Goal: Task Accomplishment & Management: Manage account settings

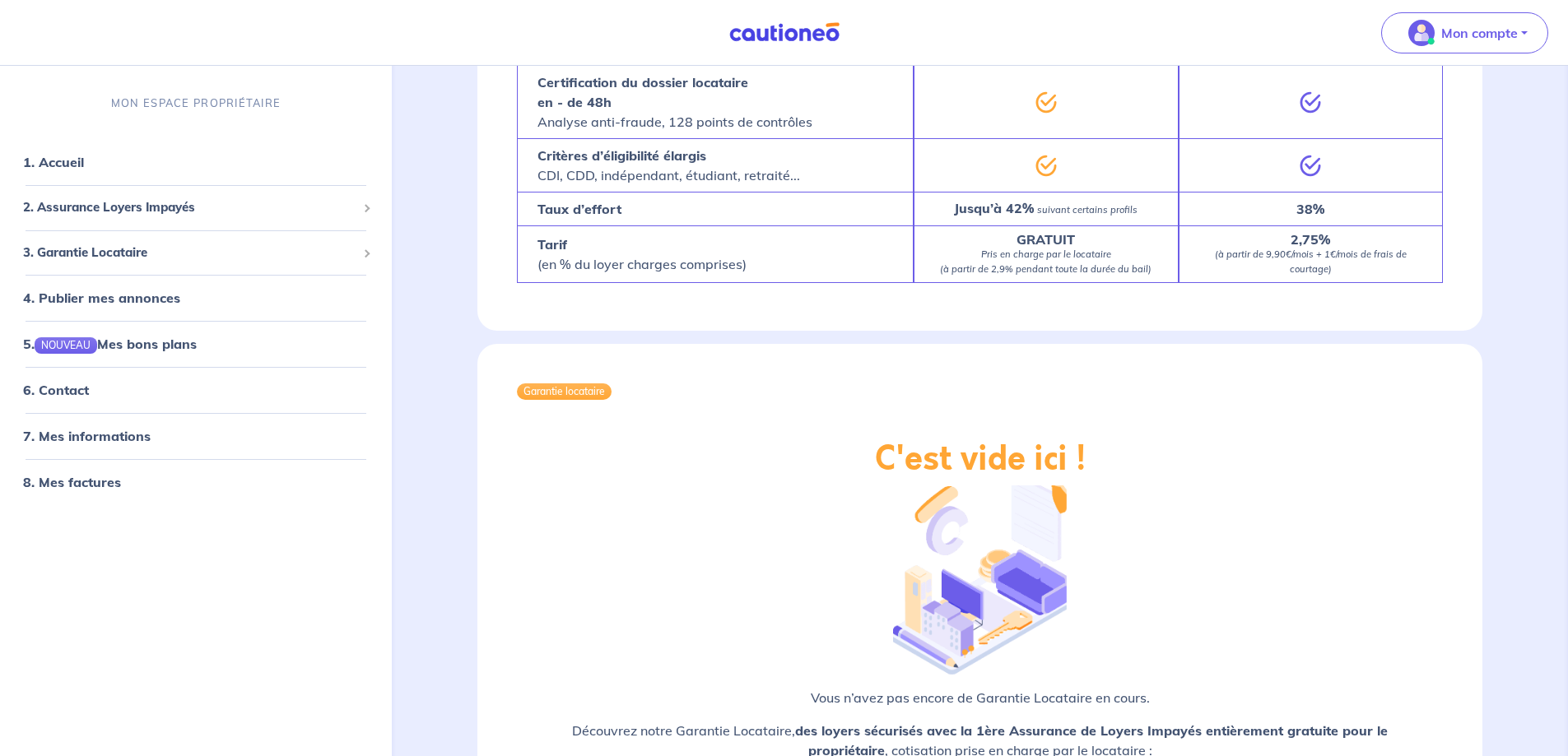
scroll to position [2810, 0]
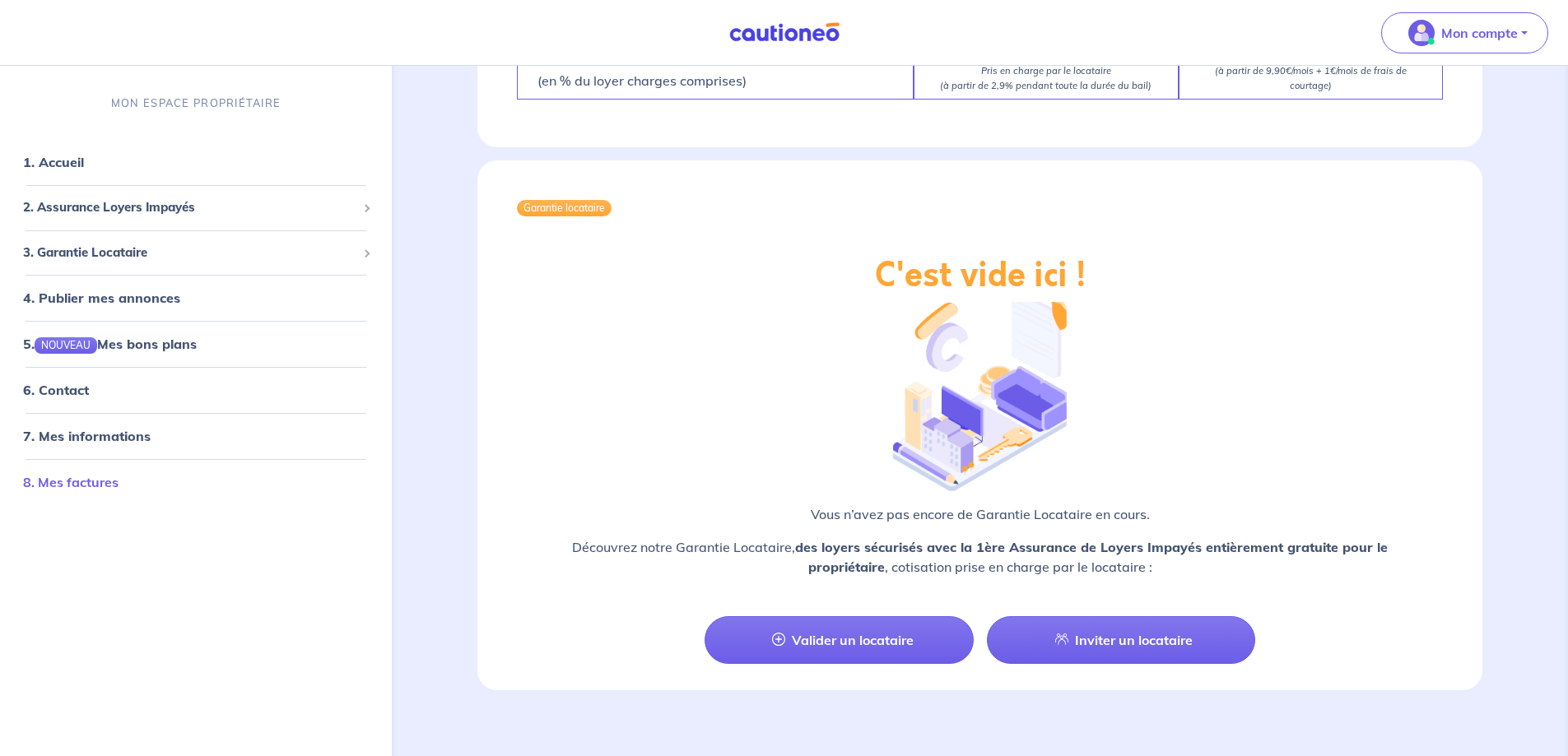
click at [91, 490] on link "8. Mes factures" at bounding box center [71, 482] width 95 height 17
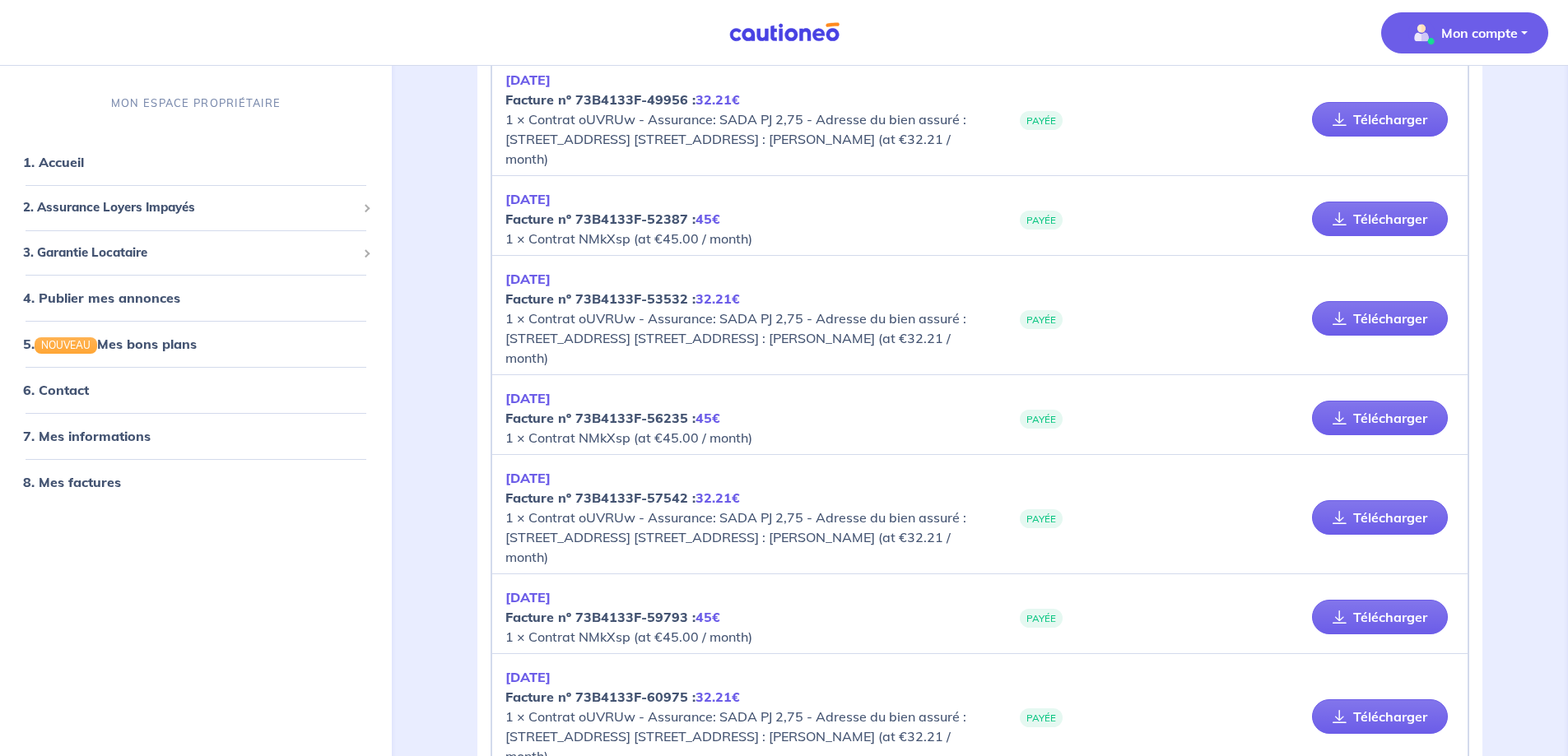
scroll to position [1835, 0]
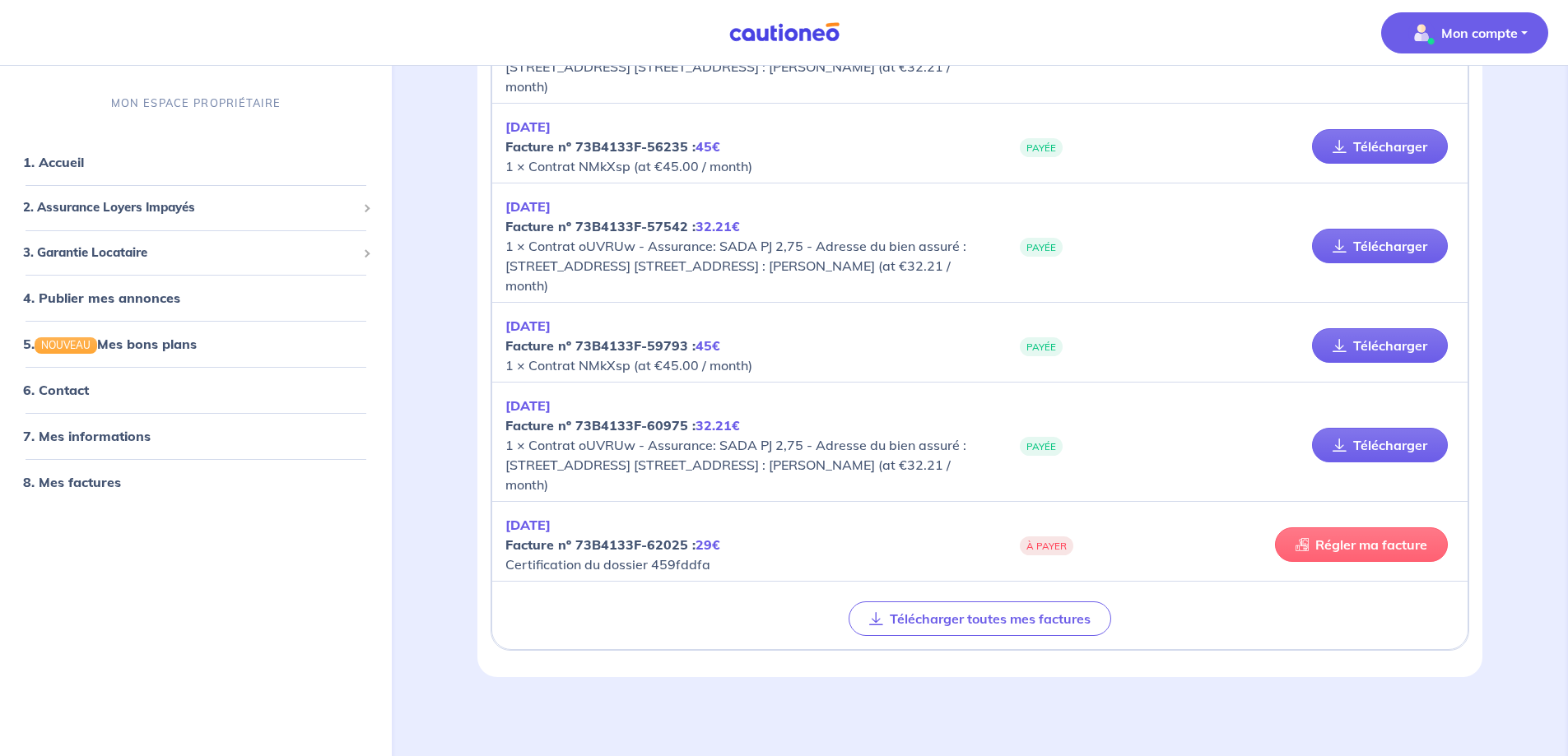
click at [1369, 538] on link "Régler ma facture" at bounding box center [1361, 544] width 173 height 34
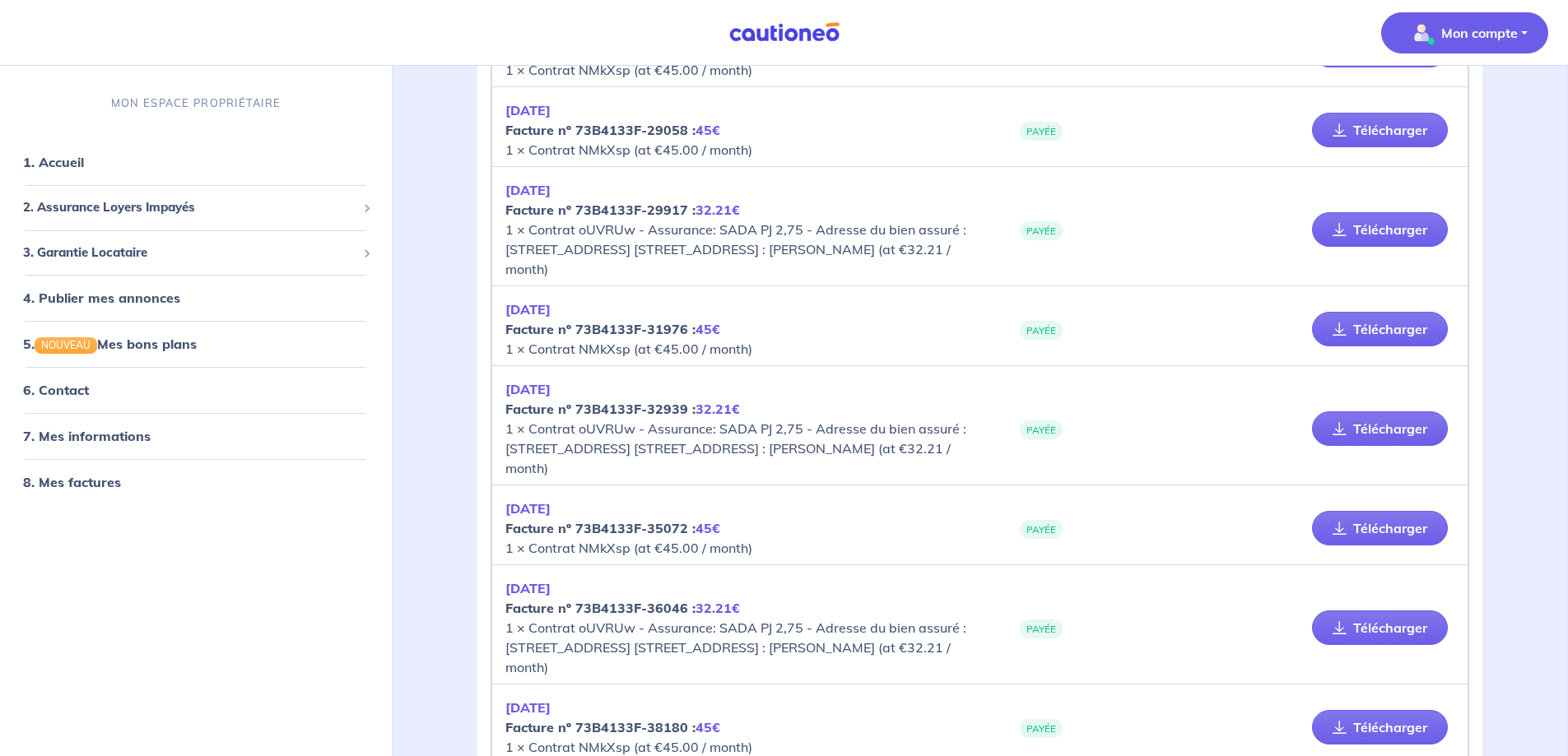
scroll to position [24, 0]
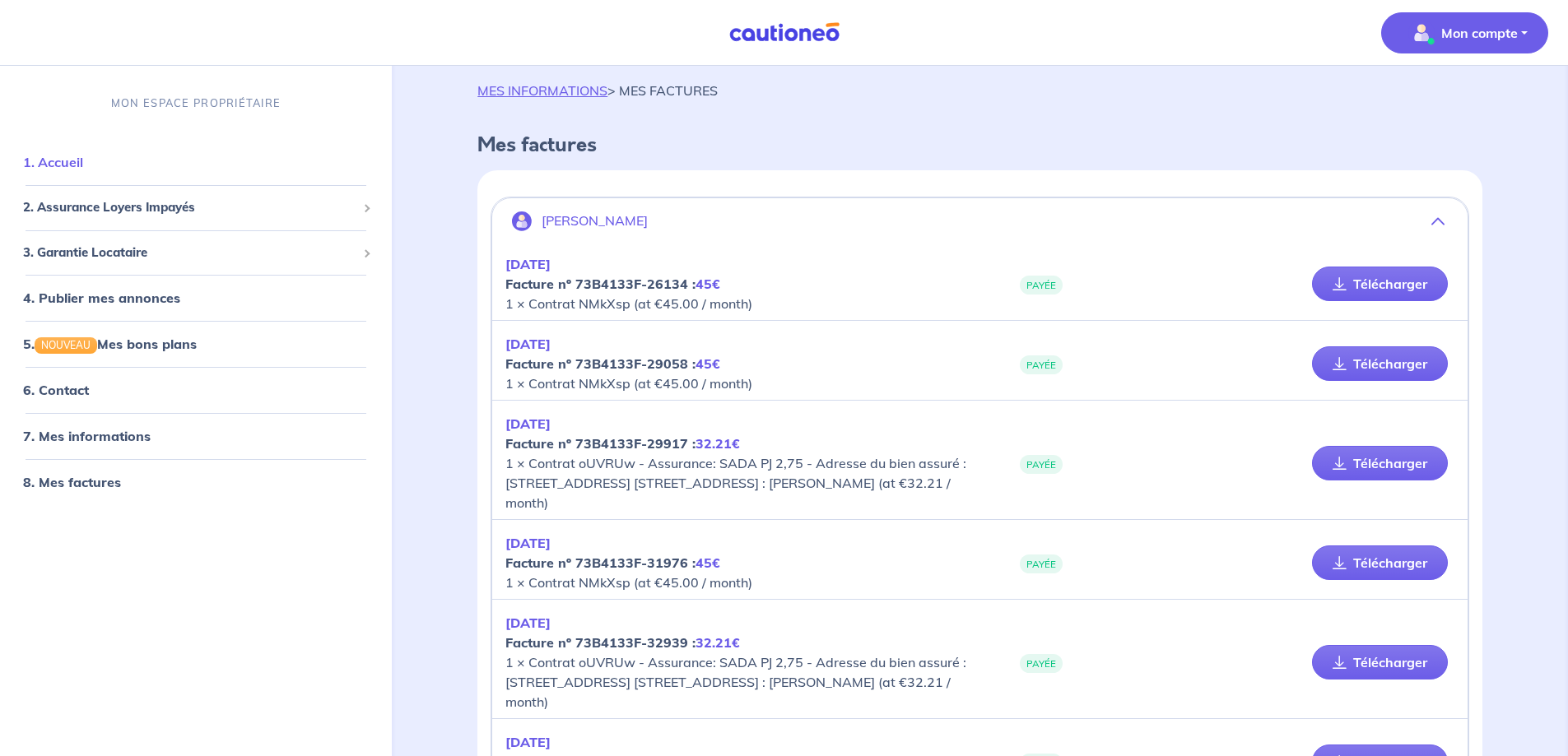
click at [83, 167] on link "1. Accueil" at bounding box center [54, 162] width 60 height 17
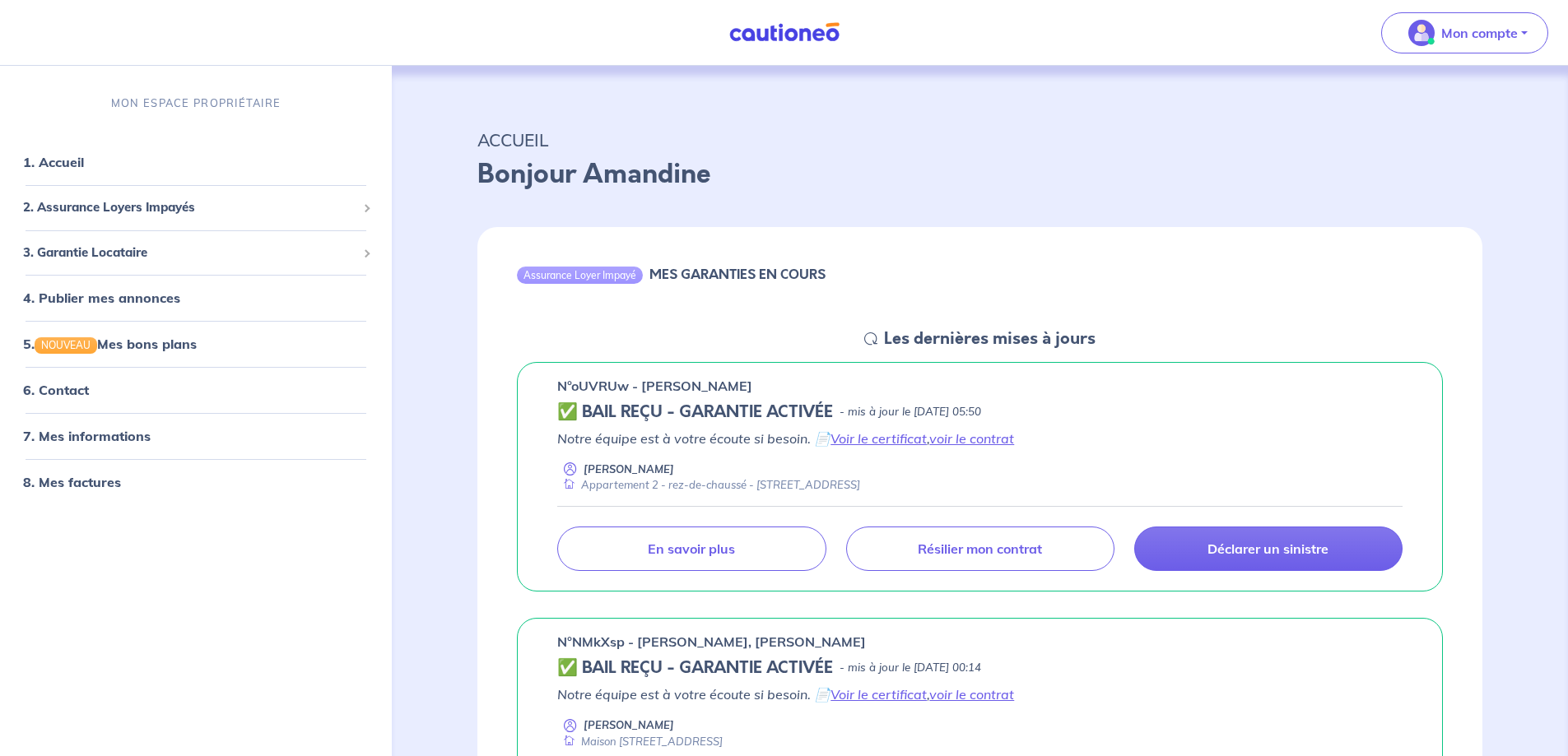
drag, startPoint x: 771, startPoint y: 383, endPoint x: 754, endPoint y: 383, distance: 17.0
click at [771, 383] on div "n°oUVRUw - [PERSON_NAME]" at bounding box center [979, 386] width 845 height 20
drag, startPoint x: 762, startPoint y: 383, endPoint x: 553, endPoint y: 393, distance: 209.2
click at [553, 393] on div "n°oUVRUw - [PERSON_NAME] ✅ BAIL REÇU - GARANTIE ACTIVÉE - mis à jour le [DATE] …" at bounding box center [980, 476] width 926 height 230
copy p "n°oUVRUw - [PERSON_NAME]"
